Goal: Find specific page/section: Find specific page/section

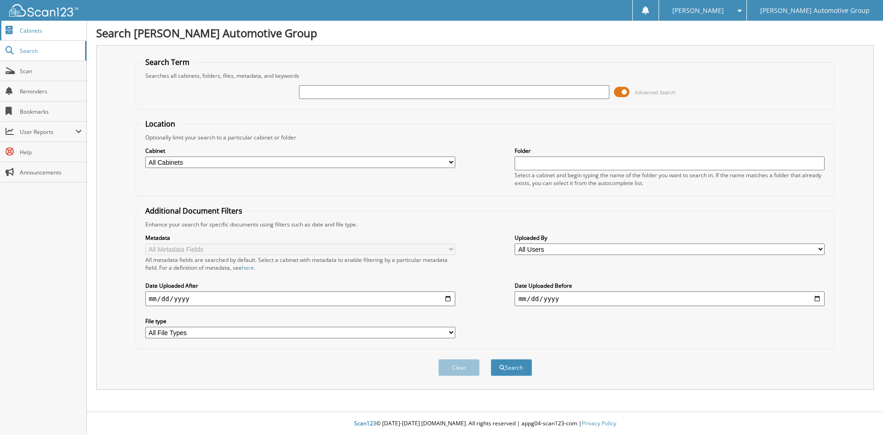
click at [45, 27] on span "Cabinets" at bounding box center [51, 31] width 62 height 8
click at [60, 34] on span "Cabinets" at bounding box center [51, 31] width 62 height 8
